Goal: Task Accomplishment & Management: Manage account settings

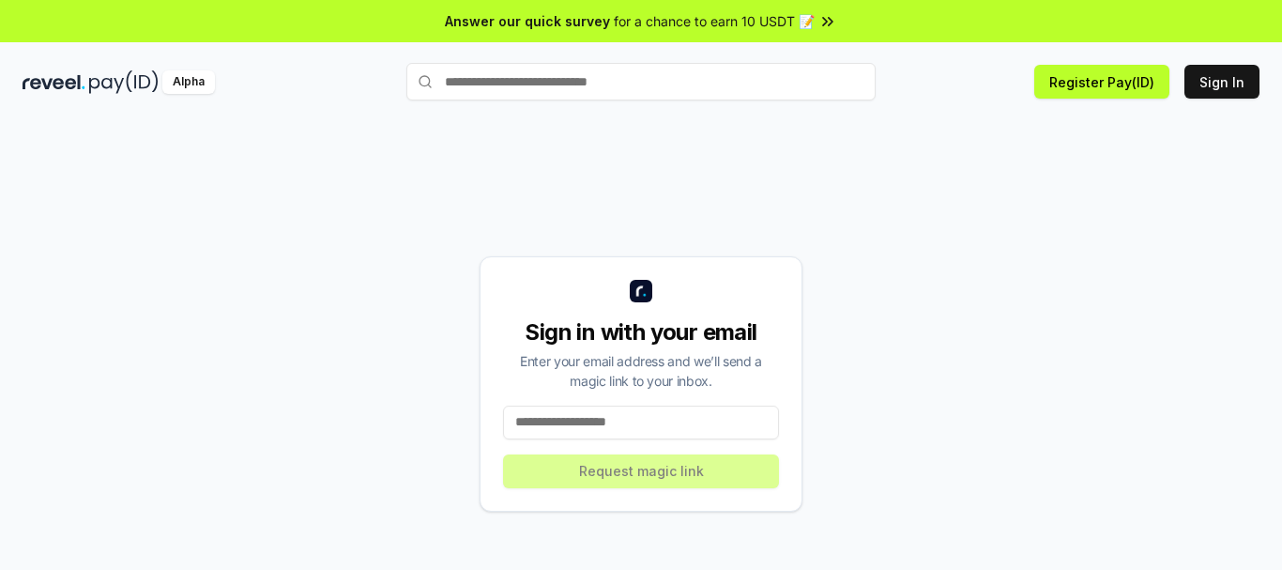
click at [674, 435] on input at bounding box center [641, 422] width 276 height 34
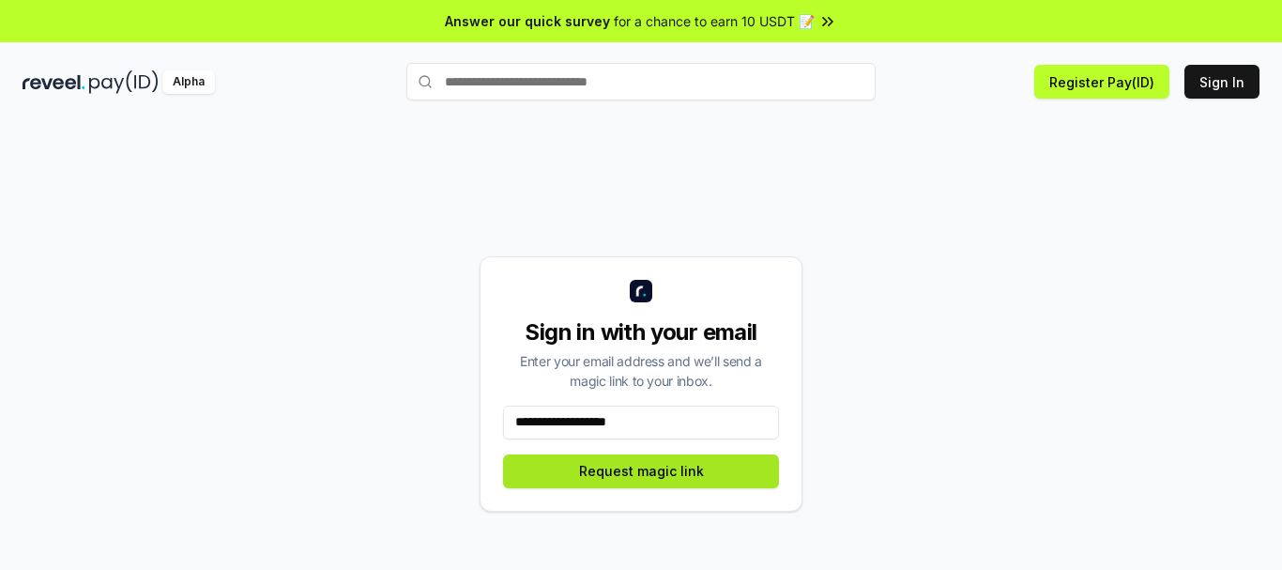
type input "**********"
click at [718, 481] on button "Request magic link" at bounding box center [641, 471] width 276 height 34
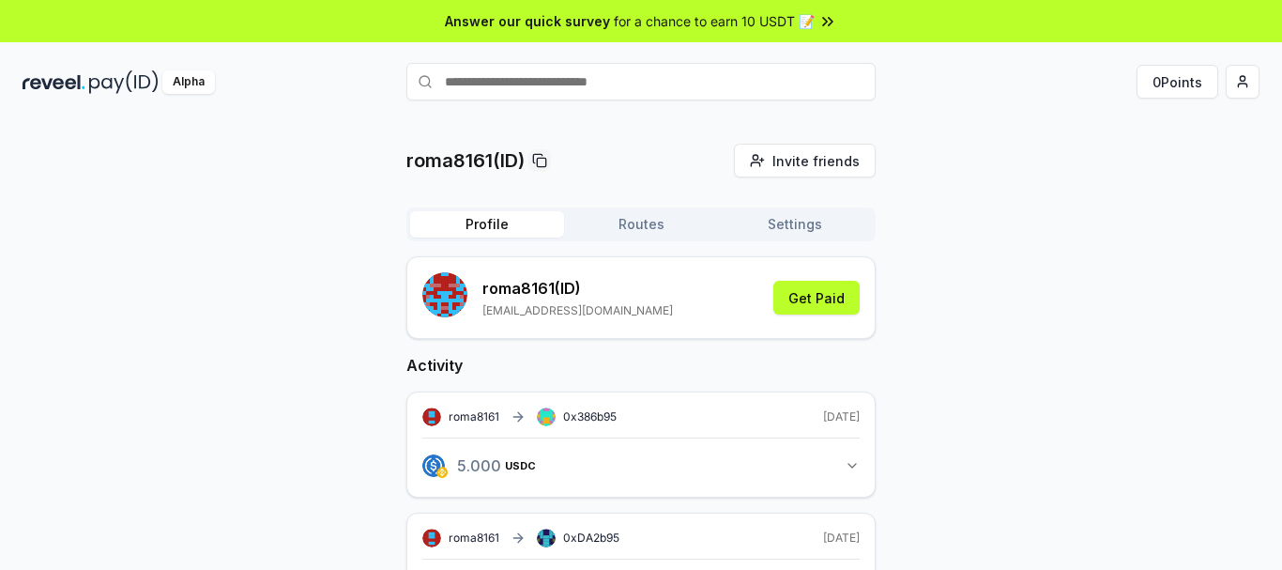
click at [100, 81] on img at bounding box center [123, 81] width 69 height 23
click at [785, 214] on button "Settings" at bounding box center [795, 224] width 154 height 26
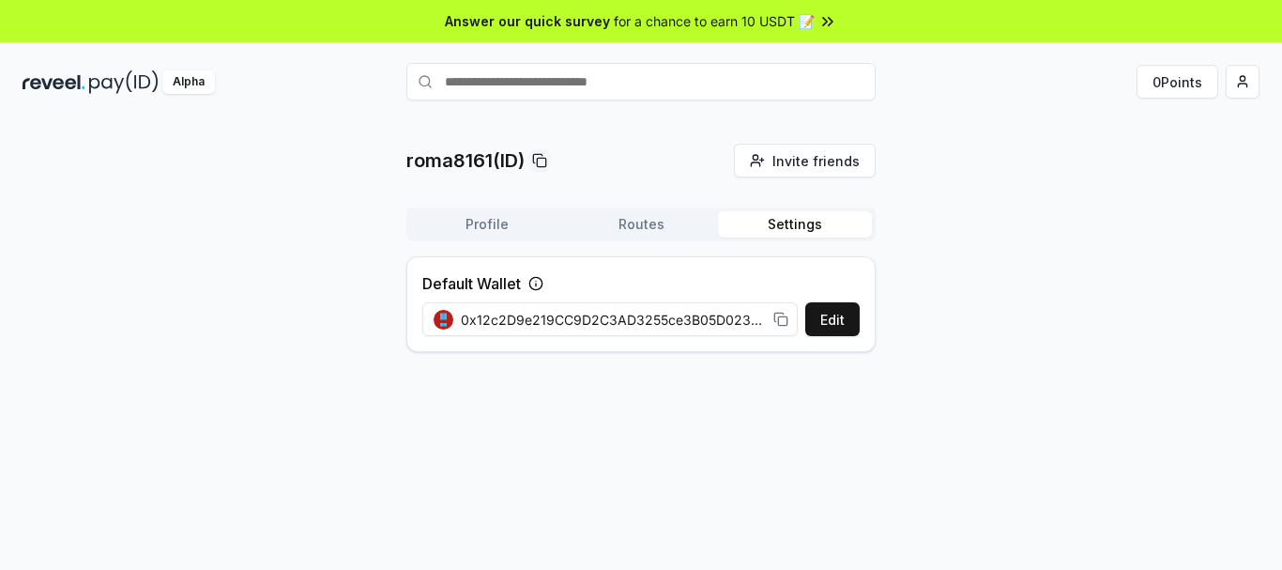
click at [755, 321] on span "0x12c2D9e219CC9D2C3AD3255ce3B05D023958C1B9" at bounding box center [613, 320] width 305 height 20
click at [687, 316] on span "0x12c2D9e219CC9D2C3AD3255ce3B05D023958C1B9" at bounding box center [613, 320] width 305 height 20
click at [690, 317] on span "0x12c2D9e219CC9D2C3AD3255ce3B05D023958C1B9" at bounding box center [613, 320] width 305 height 20
click at [637, 224] on button "Routes" at bounding box center [641, 224] width 154 height 26
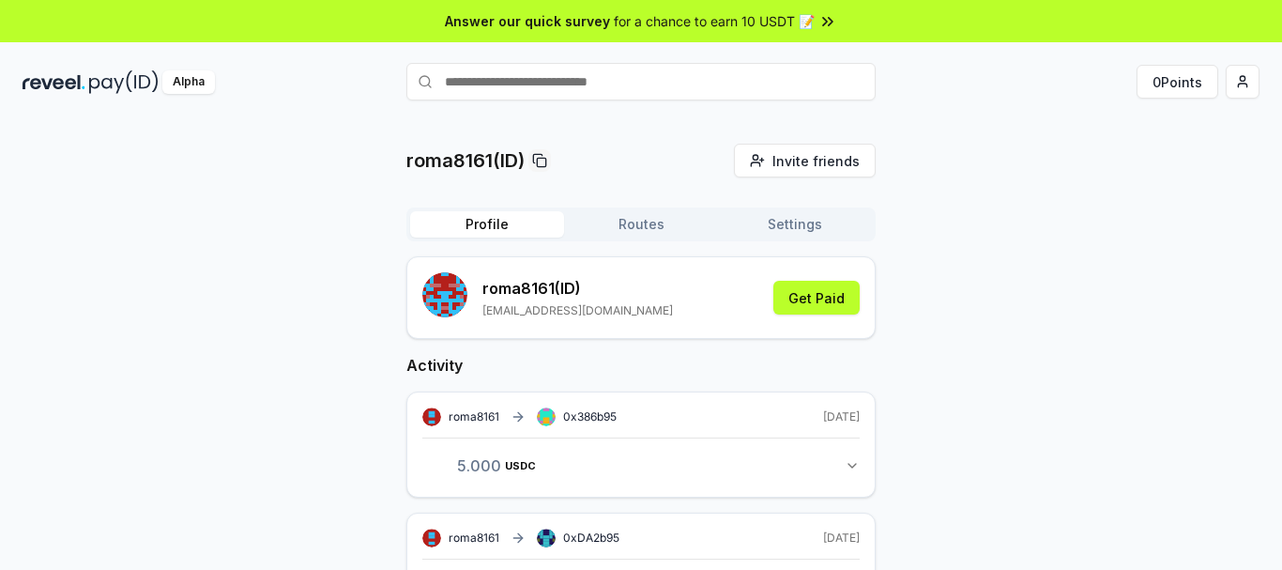
click at [488, 222] on button "Profile" at bounding box center [487, 224] width 154 height 26
click at [1253, 80] on html "Answer our quick survey for a chance to earn 10 USDT 📝 Alpha 0 Points roma8161(…" at bounding box center [641, 285] width 1282 height 570
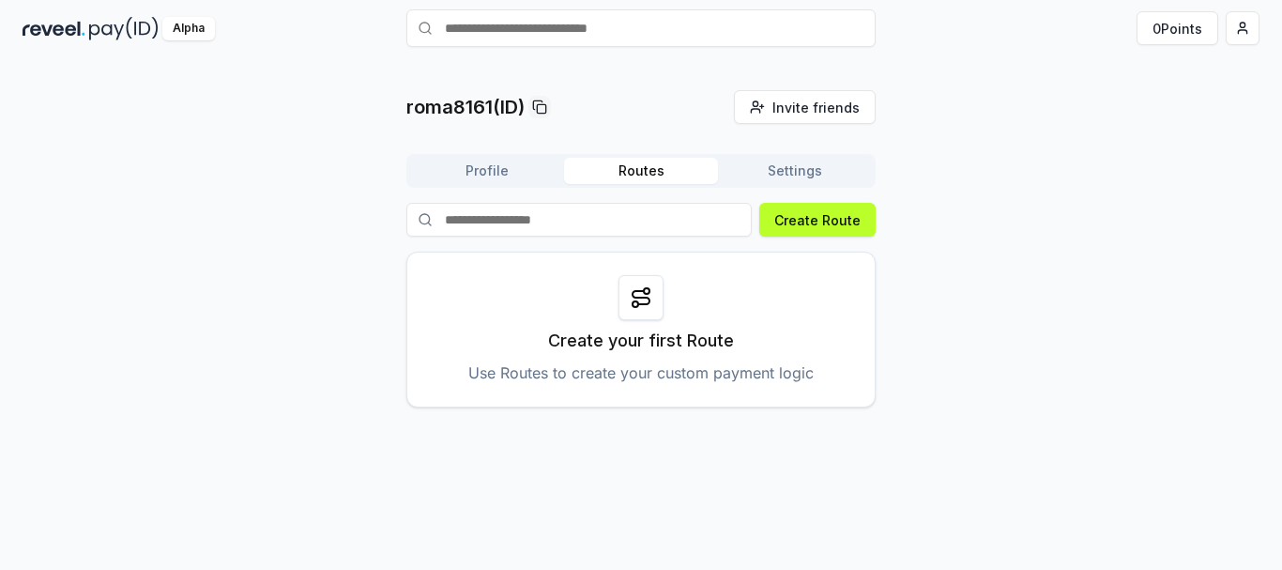
click at [817, 177] on button "Settings" at bounding box center [795, 171] width 154 height 26
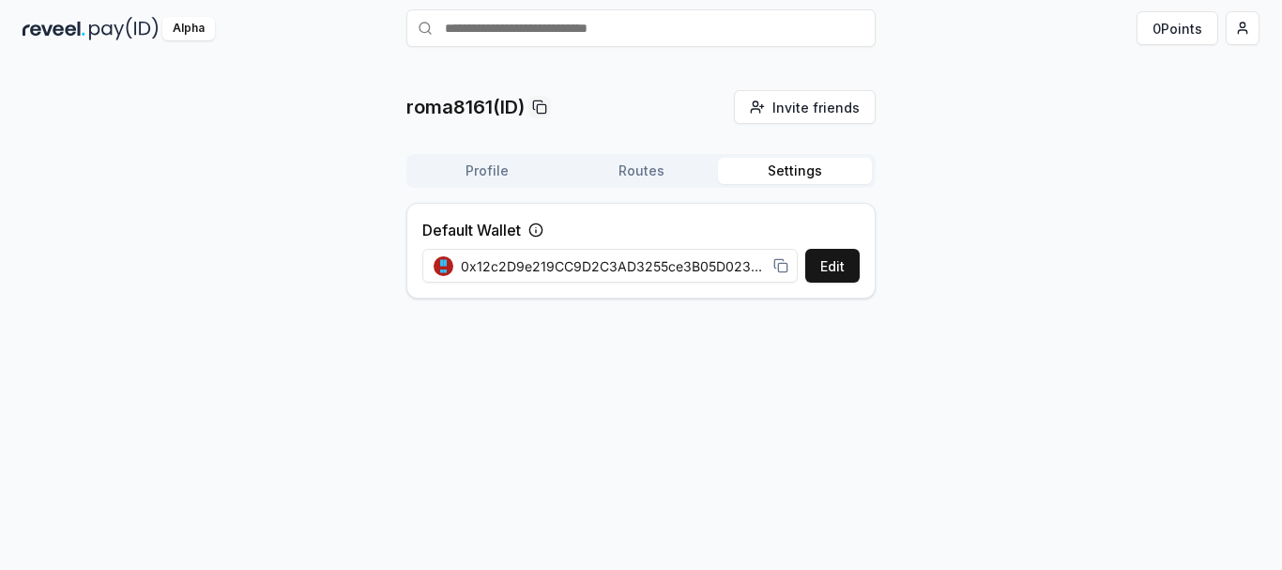
click at [517, 161] on button "Profile" at bounding box center [487, 171] width 154 height 26
